Goal: Information Seeking & Learning: Find specific page/section

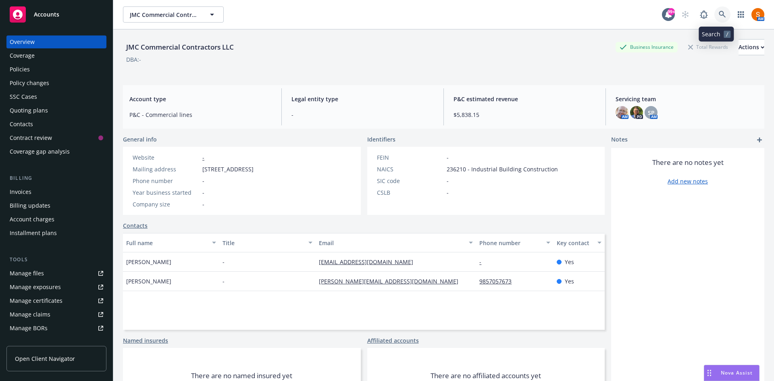
click at [720, 19] on link at bounding box center [723, 14] width 16 height 16
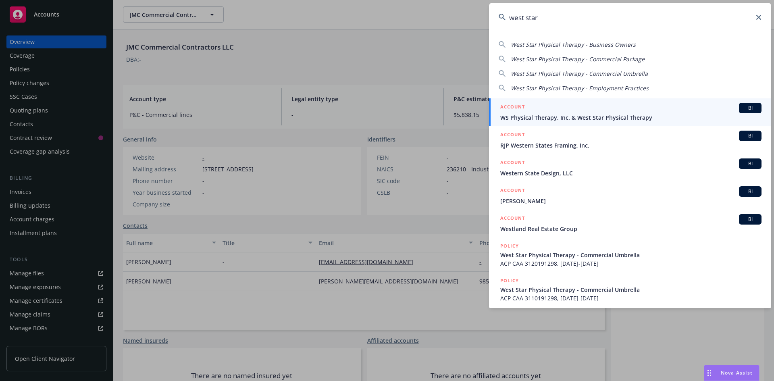
type input "west star"
click at [615, 117] on span "WS Physical Therapy, Inc. & West Star Physical Therapy" at bounding box center [631, 117] width 261 height 8
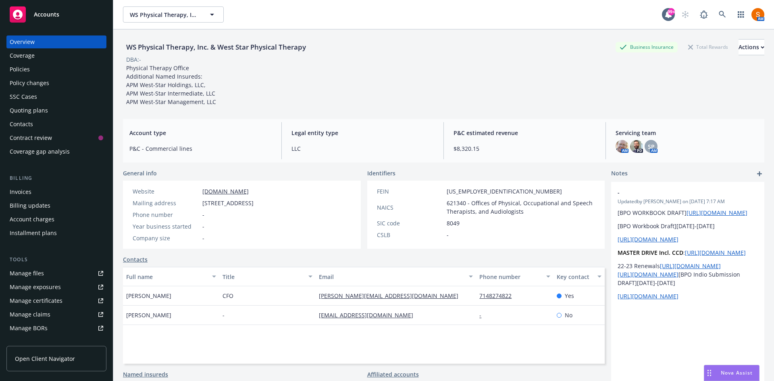
click at [52, 66] on div "Policies" at bounding box center [57, 69] width 94 height 13
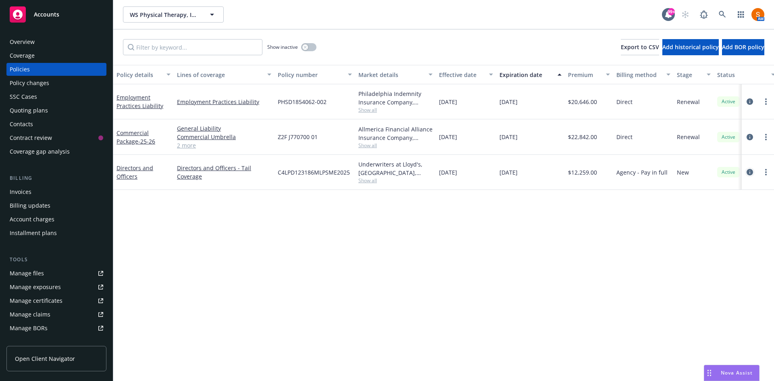
click at [747, 172] on icon "circleInformation" at bounding box center [750, 172] width 6 height 6
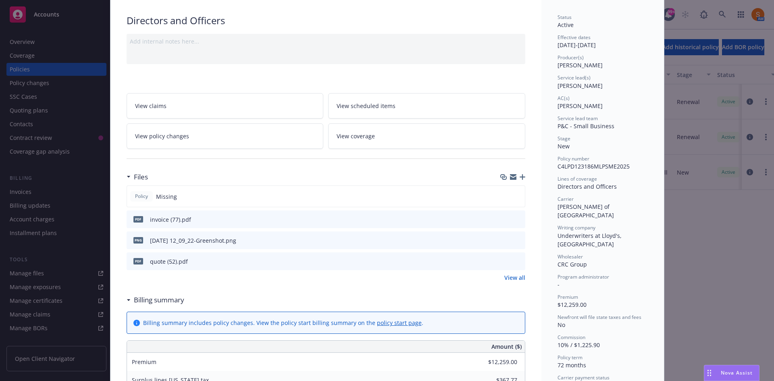
scroll to position [53, 0]
click at [517, 218] on icon "preview file" at bounding box center [517, 219] width 7 height 6
